Goal: Task Accomplishment & Management: Manage account settings

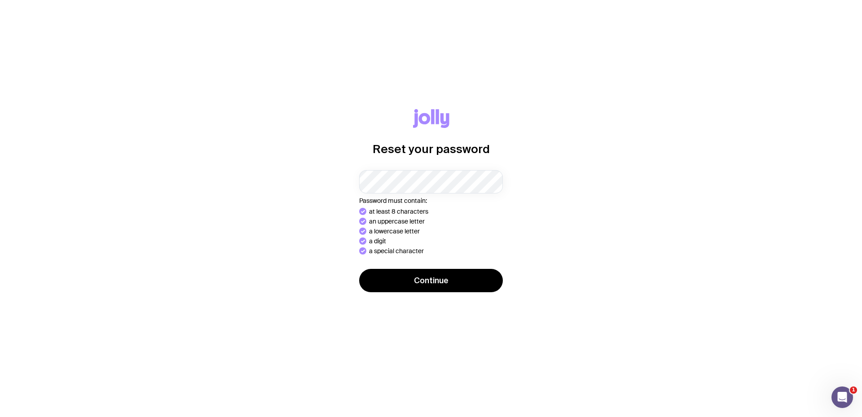
drag, startPoint x: 589, startPoint y: 231, endPoint x: 546, endPoint y: 249, distance: 46.7
click at [589, 231] on div "Reset your password Password must contain: at least 8 characters an uppercase l…" at bounding box center [431, 208] width 819 height 199
drag, startPoint x: 332, startPoint y: 251, endPoint x: 370, endPoint y: 274, distance: 44.4
click at [332, 251] on div "Reset your password Password must contain: at least 8 characters an uppercase l…" at bounding box center [431, 208] width 819 height 199
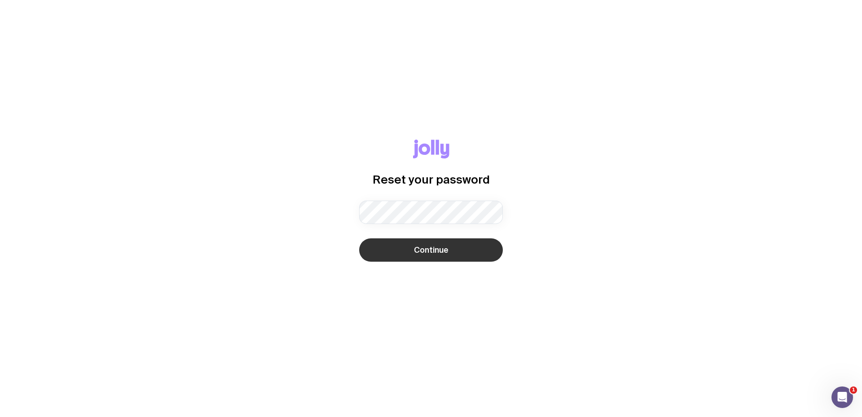
click at [391, 249] on button "Continue" at bounding box center [431, 249] width 144 height 23
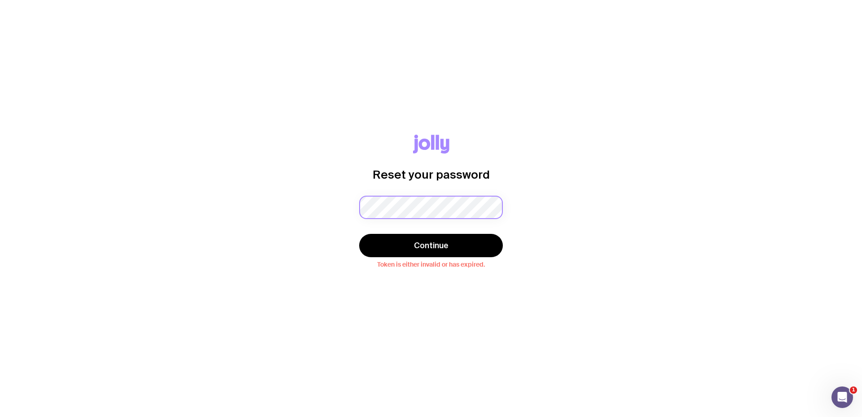
click at [405, 206] on div "Password must contain: at least 8 characters an uppercase letter a lowercase le…" at bounding box center [431, 208] width 144 height 24
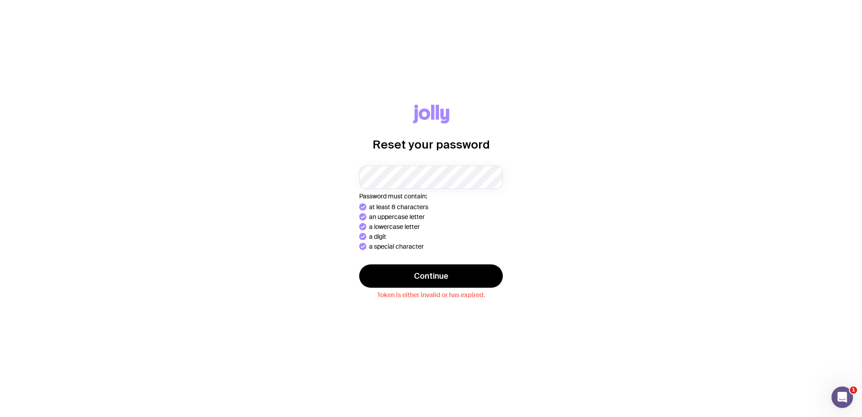
click at [427, 116] on icon at bounding box center [425, 113] width 12 height 11
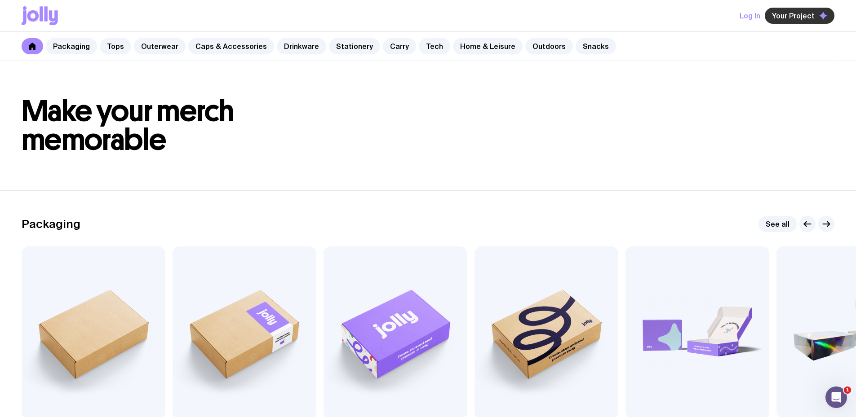
click at [807, 16] on span "Your Project" at bounding box center [793, 15] width 43 height 9
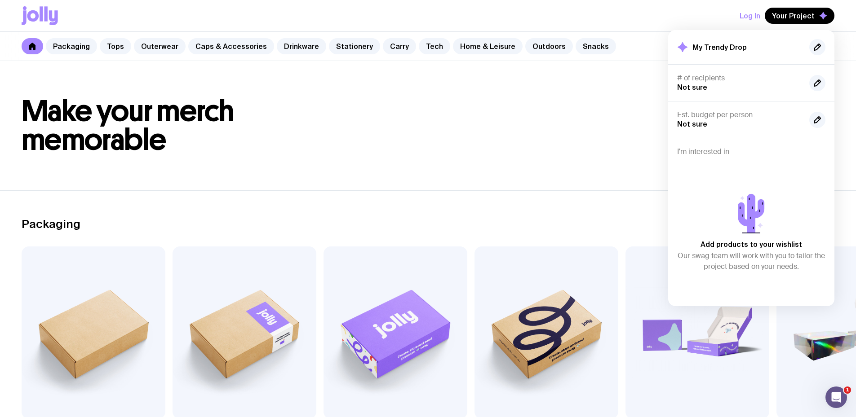
click at [684, 47] on icon at bounding box center [682, 47] width 10 height 10
click at [751, 14] on button "Log In" at bounding box center [749, 16] width 21 height 16
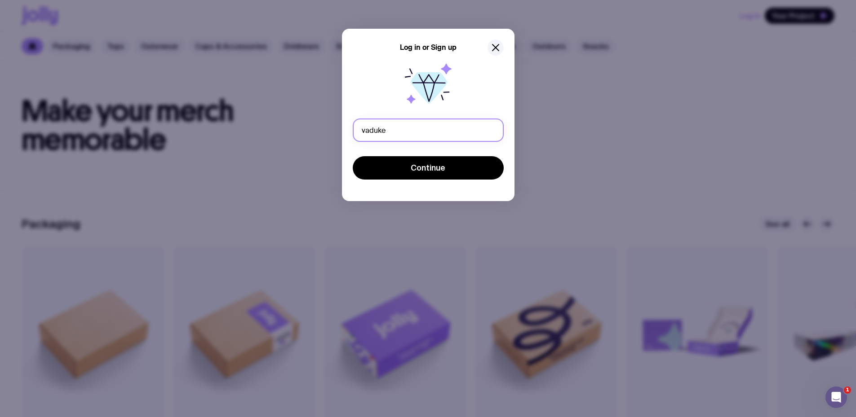
type input "[EMAIL_ADDRESS][DOMAIN_NAME]"
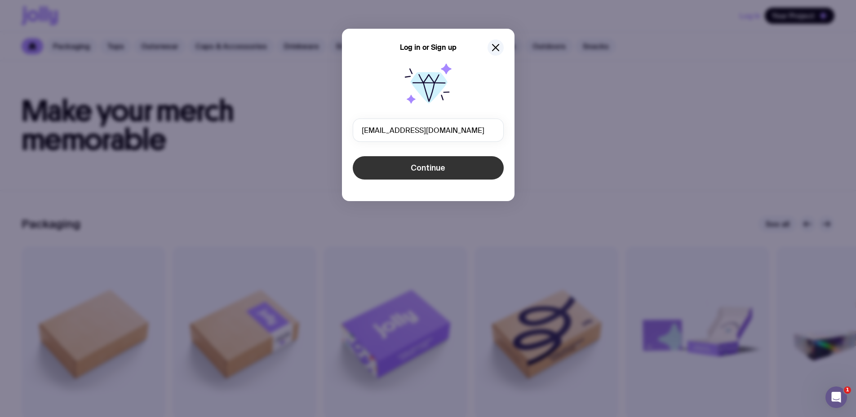
click at [363, 171] on button "Continue" at bounding box center [428, 167] width 151 height 23
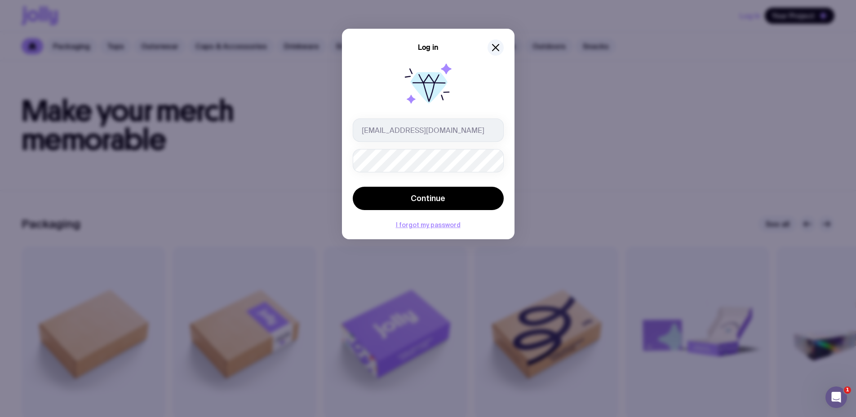
click at [353, 187] on button "Continue" at bounding box center [428, 198] width 151 height 23
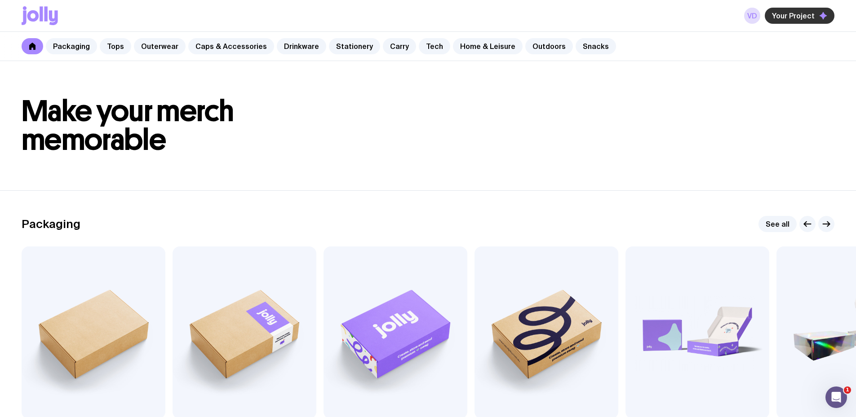
click at [795, 17] on span "Your Project" at bounding box center [793, 15] width 43 height 9
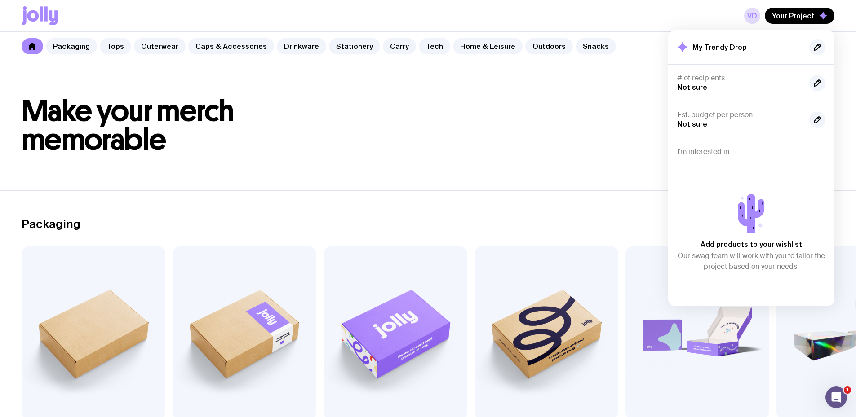
click at [370, 128] on h1 "Make your merch memorable" at bounding box center [428, 125] width 812 height 57
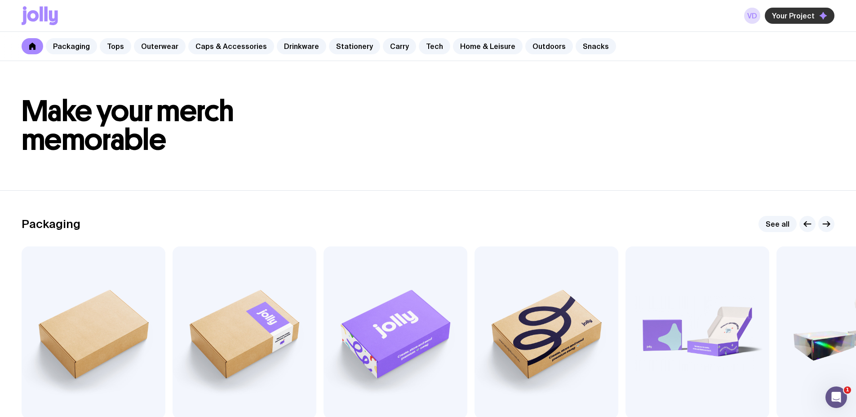
click at [795, 15] on span "Your Project" at bounding box center [793, 15] width 43 height 9
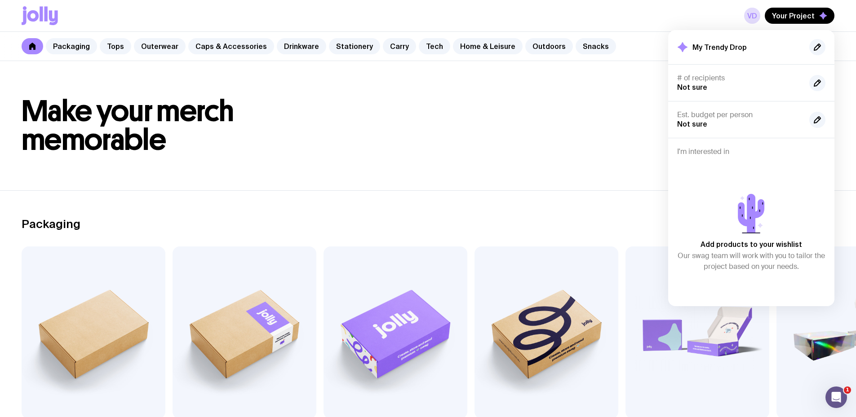
click at [586, 128] on h1 "Make your merch memorable" at bounding box center [428, 125] width 812 height 57
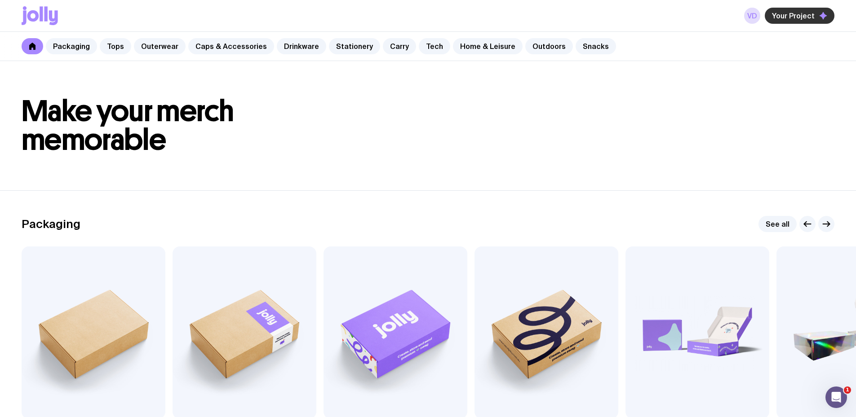
click at [808, 14] on span "Your Project" at bounding box center [793, 15] width 43 height 9
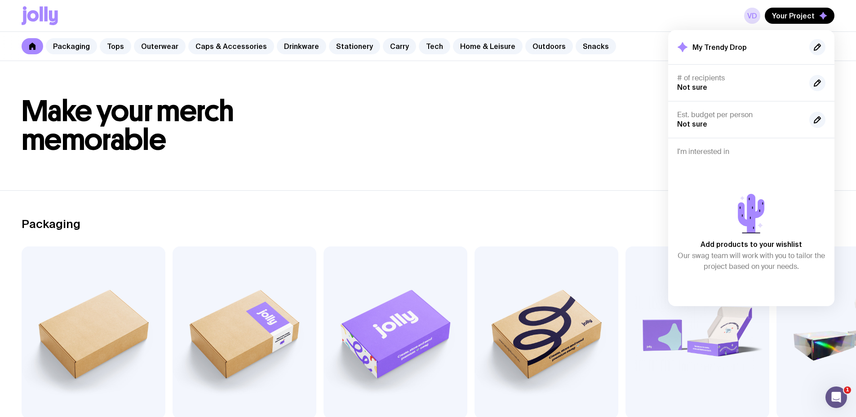
click at [740, 48] on h2 "My Trendy Drop" at bounding box center [719, 47] width 54 height 9
click at [476, 125] on h1 "Make your merch memorable" at bounding box center [428, 125] width 812 height 57
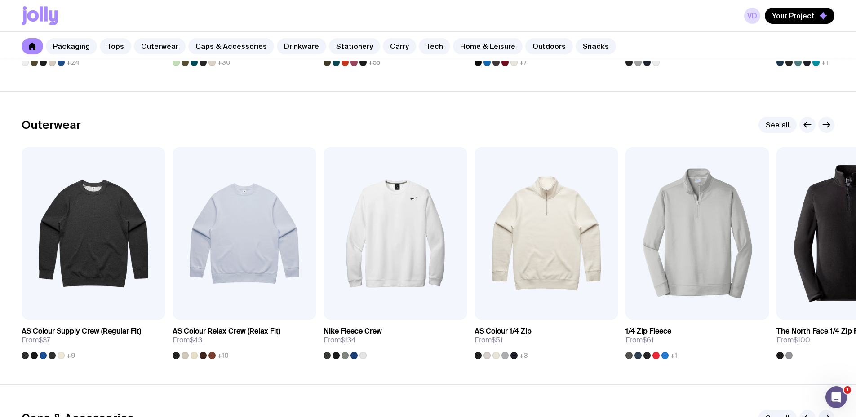
scroll to position [719, 0]
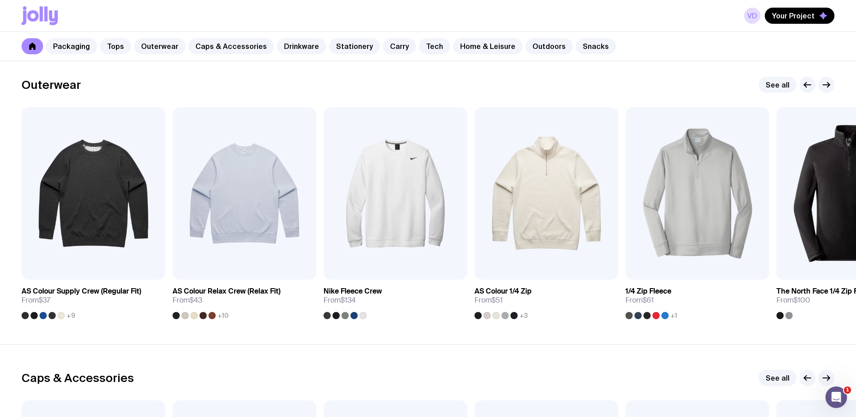
click at [39, 46] on link at bounding box center [33, 46] width 22 height 16
click at [48, 13] on icon at bounding box center [40, 15] width 36 height 19
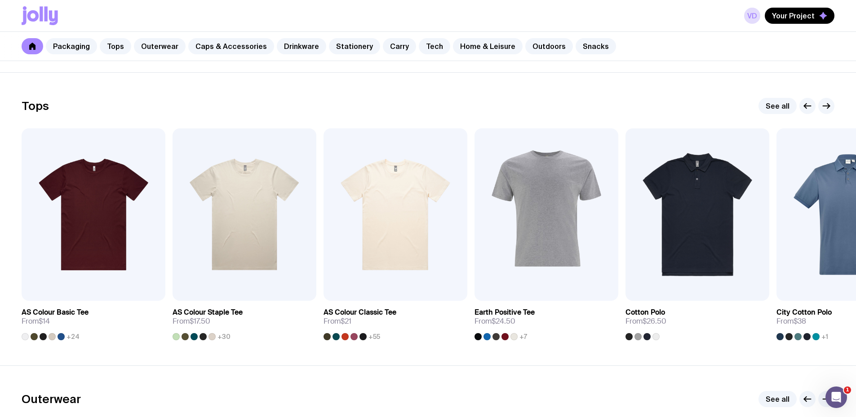
scroll to position [0, 0]
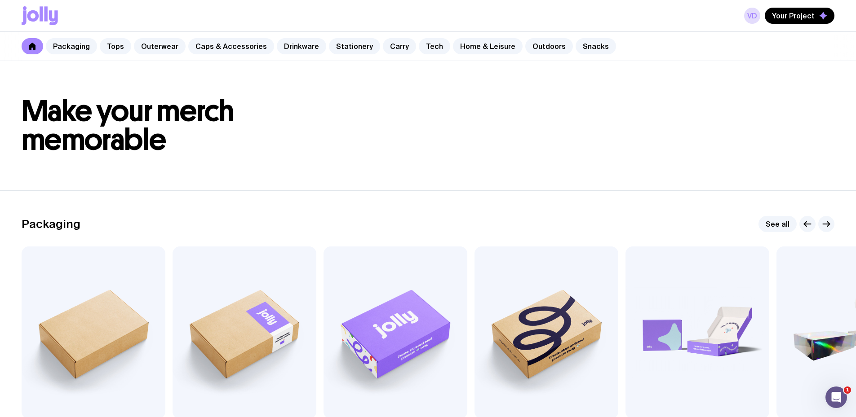
click at [35, 17] on icon at bounding box center [40, 15] width 36 height 19
click at [754, 15] on link "VD" at bounding box center [752, 16] width 16 height 16
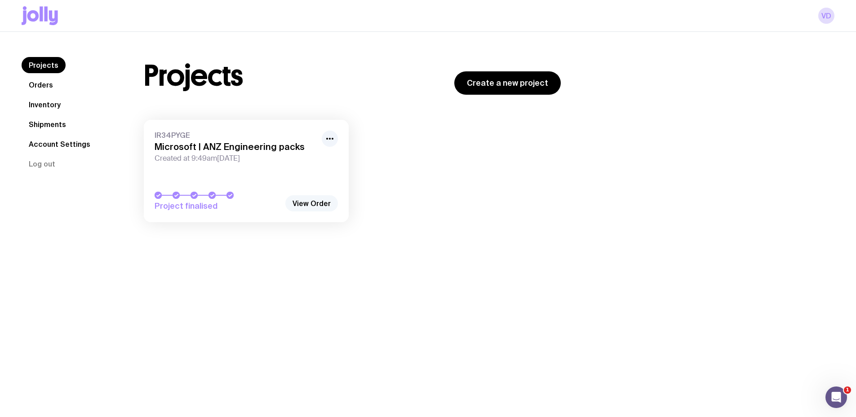
click at [318, 202] on link "View Order" at bounding box center [311, 203] width 53 height 16
